Goal: Task Accomplishment & Management: Use online tool/utility

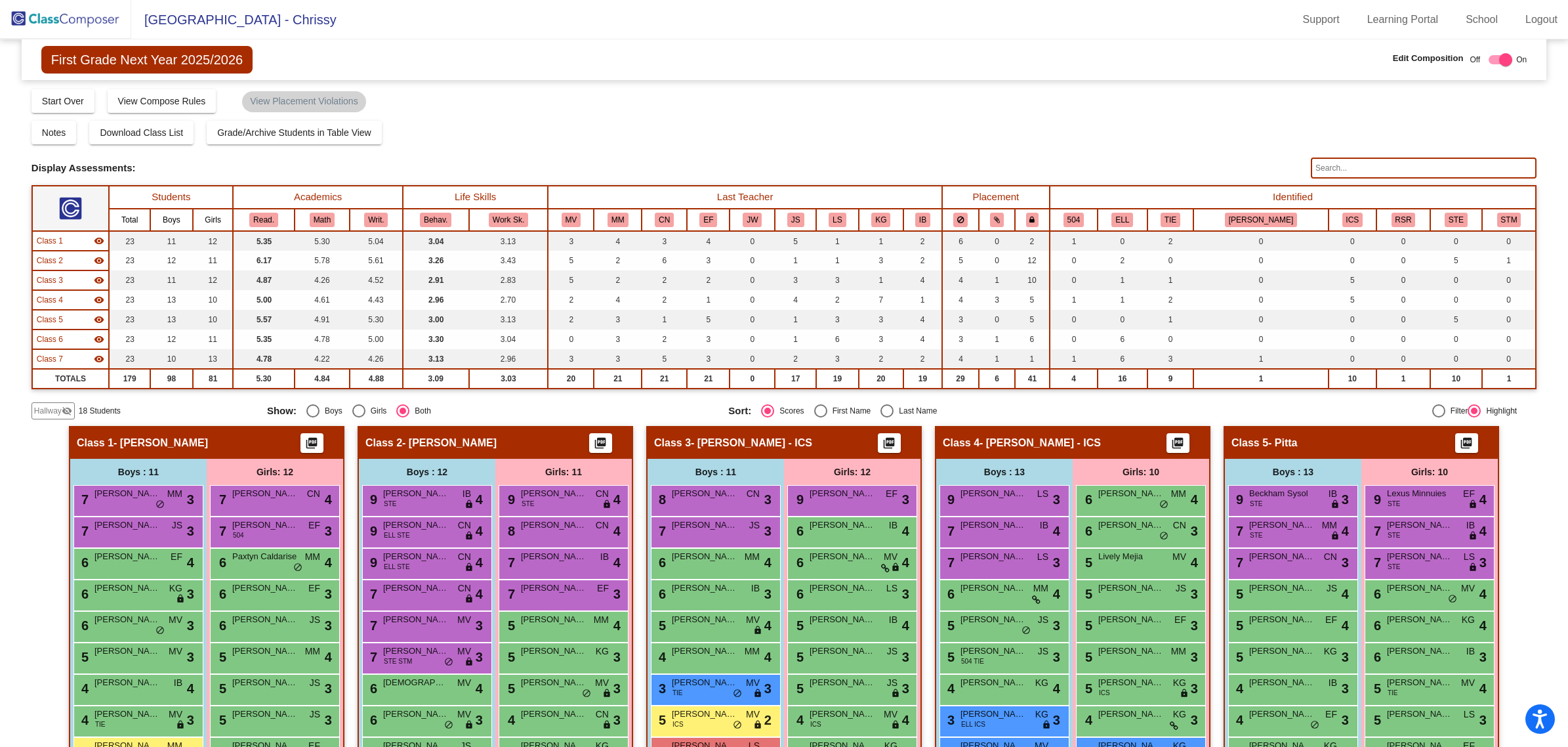
click at [97, 10] on img at bounding box center [65, 19] width 131 height 39
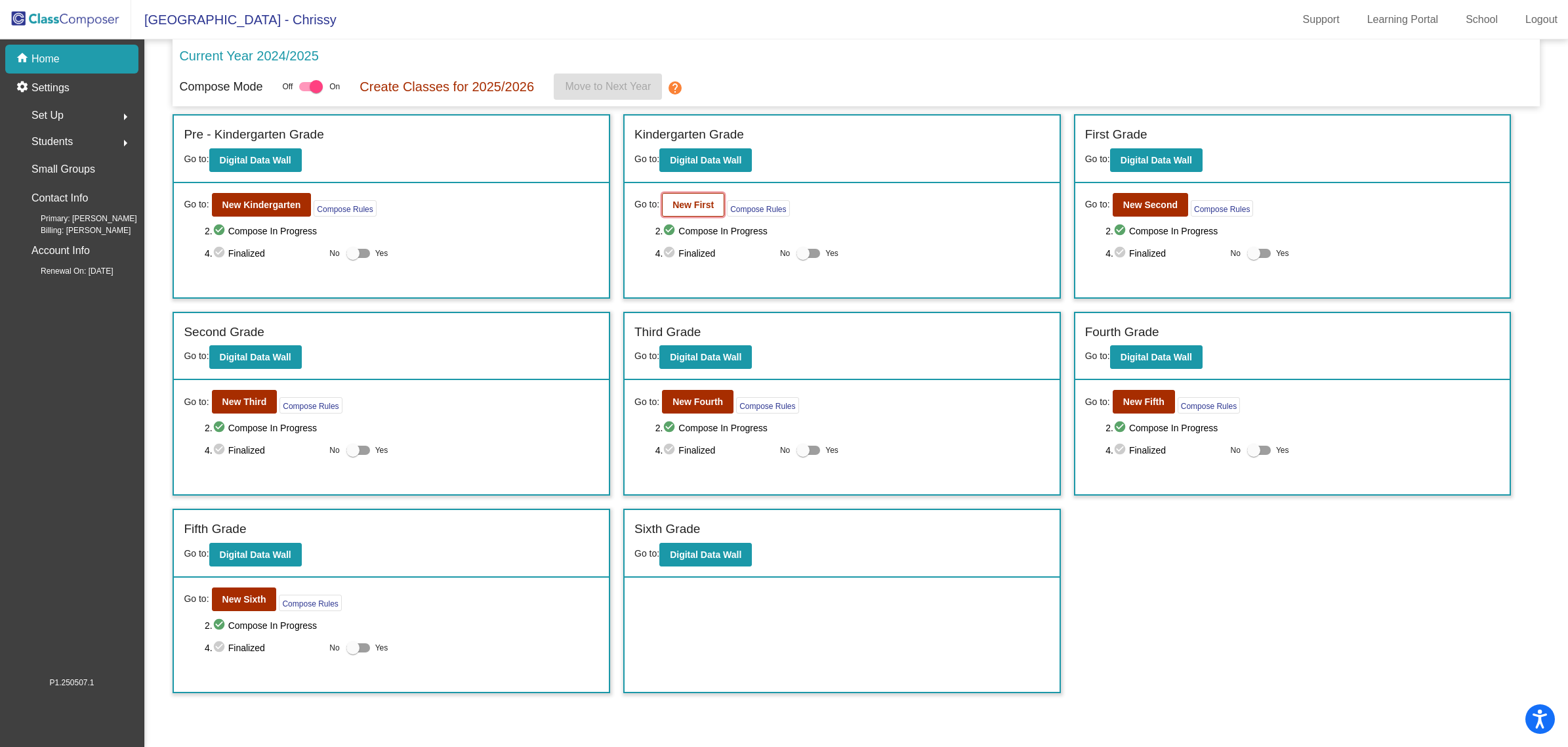
click at [693, 202] on b "New First" at bounding box center [693, 205] width 42 height 10
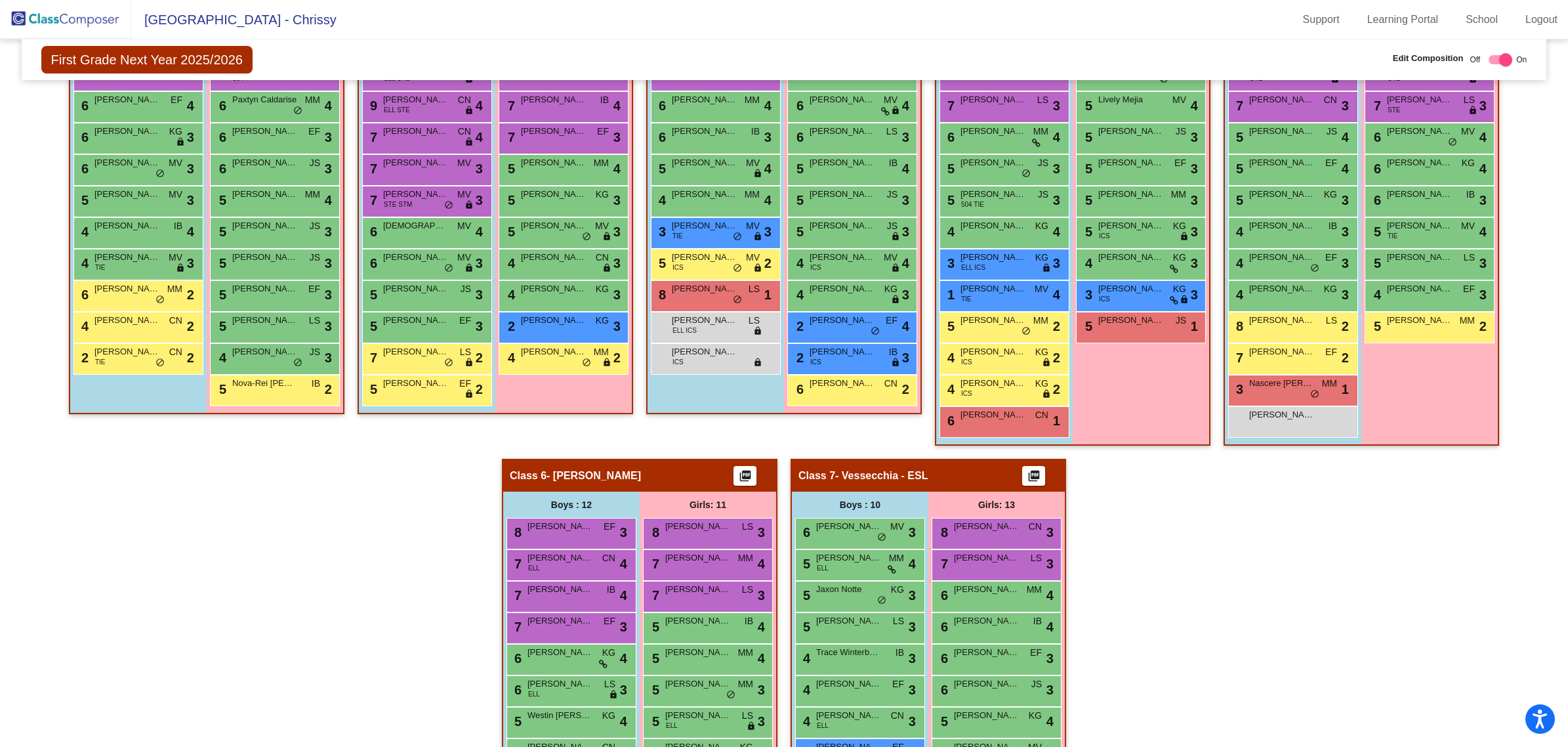
scroll to position [407, 0]
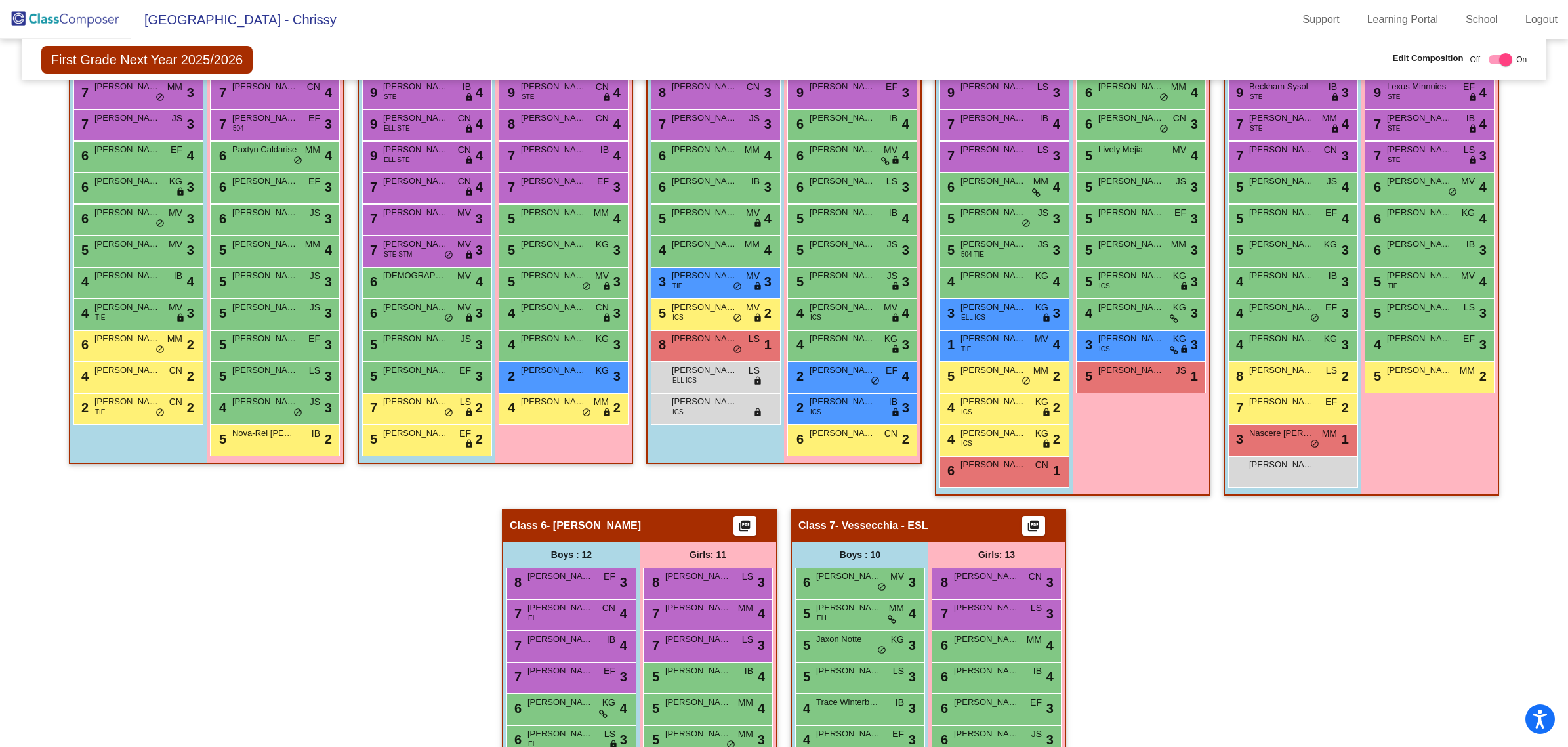
drag, startPoint x: 1185, startPoint y: 620, endPoint x: 1161, endPoint y: 642, distance: 32.6
click at [1161, 642] on div "Hallway - Hallway Class picture_as_pdf Add Student First Name Last Name Student…" at bounding box center [784, 509] width 1505 height 979
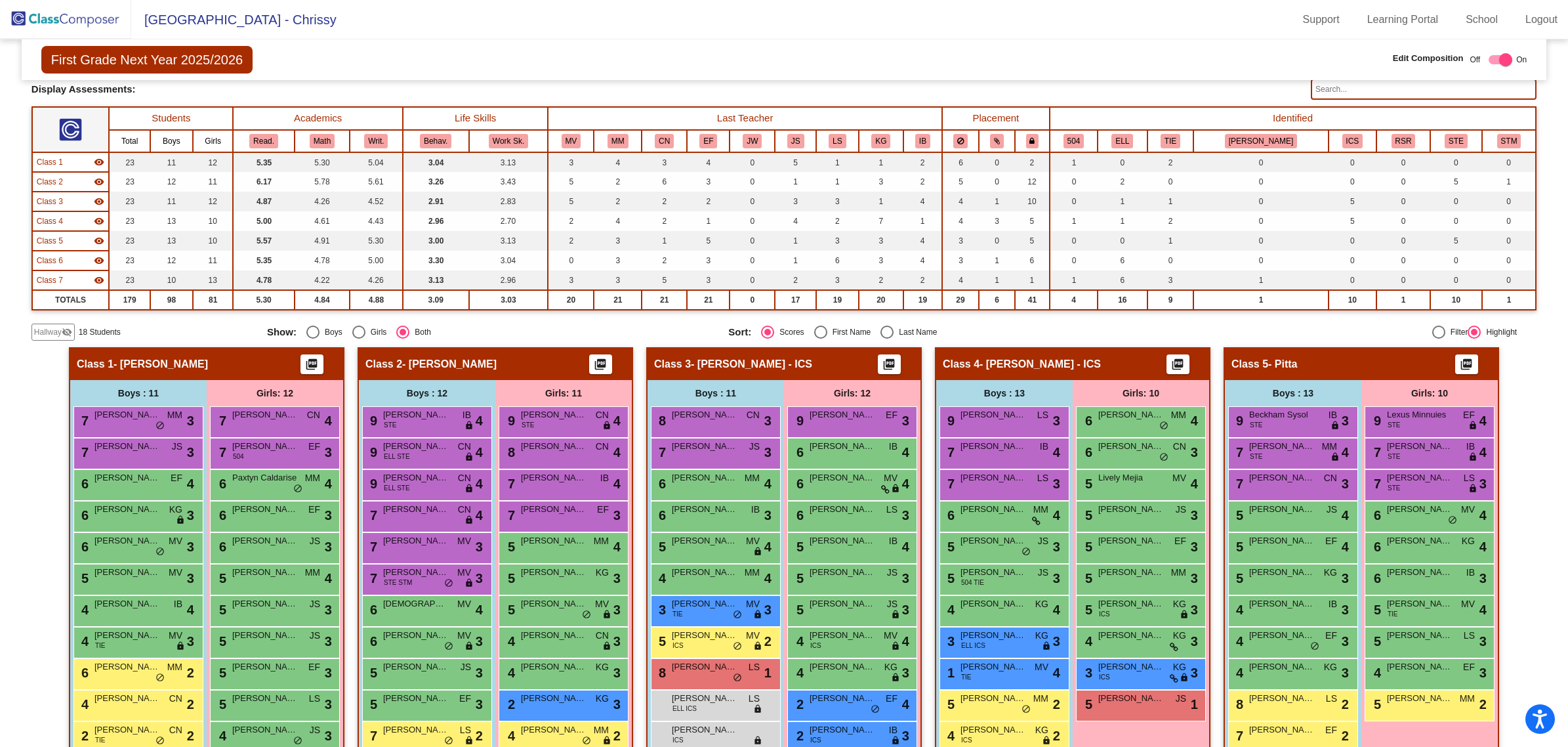
click at [91, 18] on img at bounding box center [65, 19] width 131 height 39
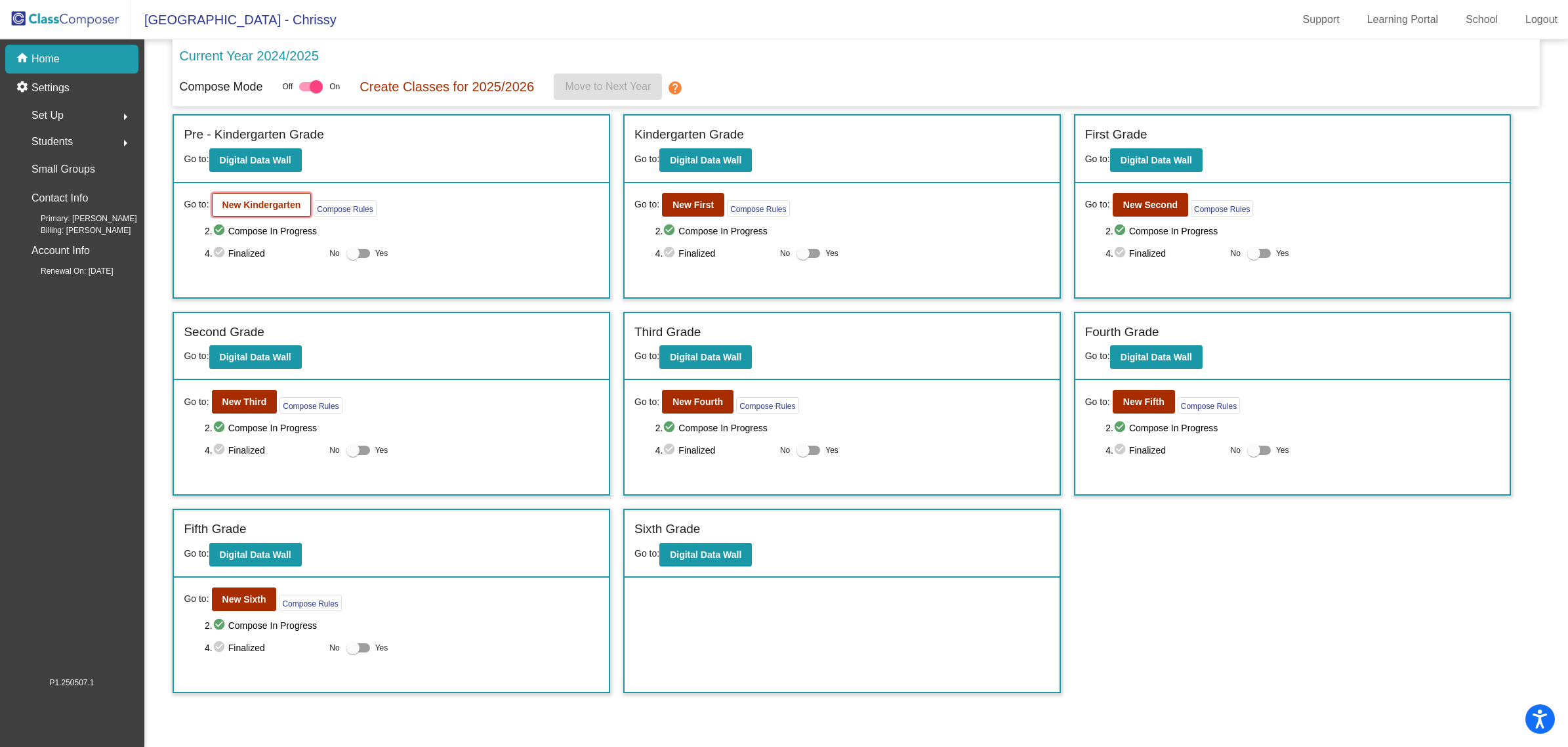
click at [233, 206] on b "New Kindergarten" at bounding box center [262, 205] width 79 height 10
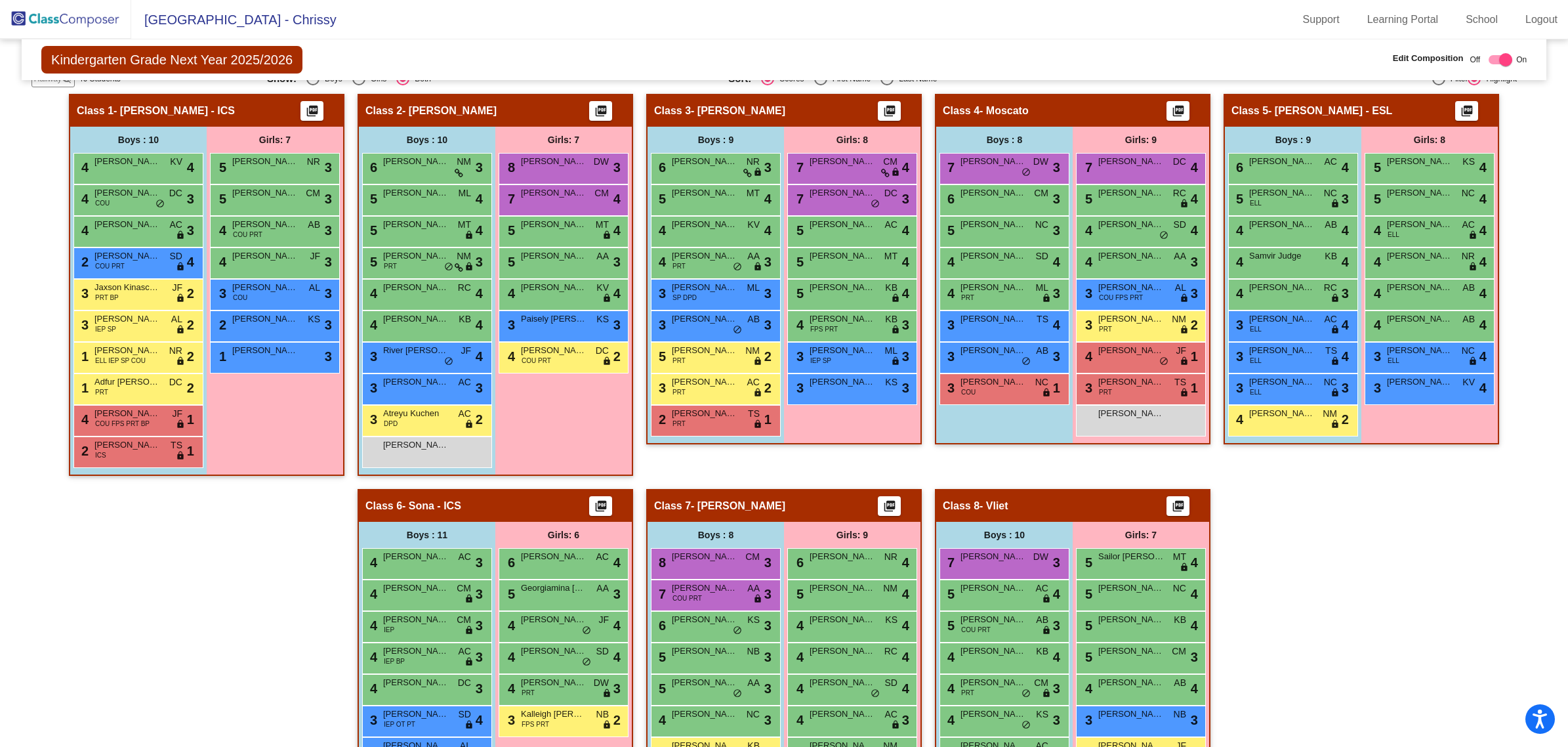
scroll to position [351, 0]
